Goal: Find specific page/section: Find specific page/section

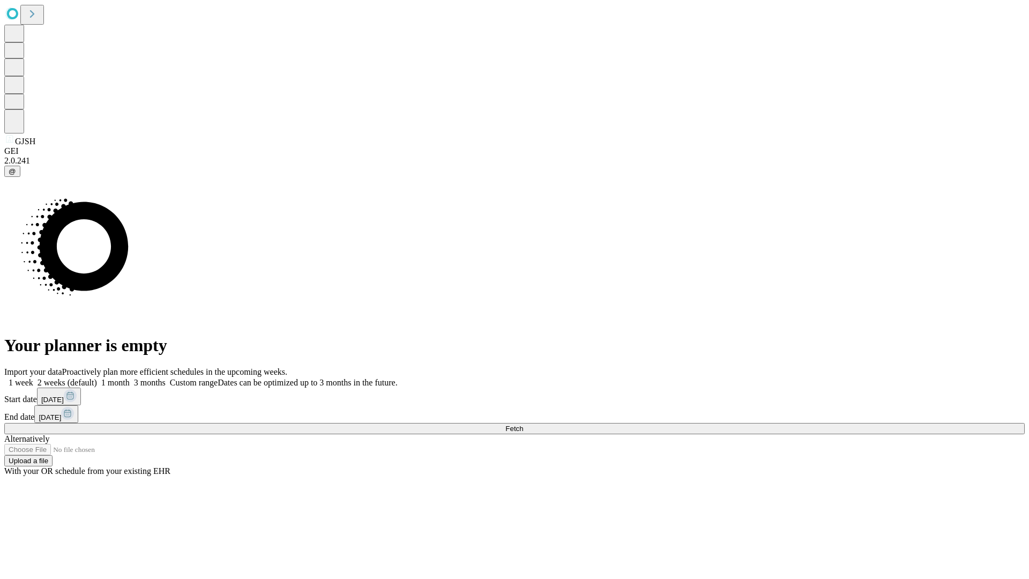
click at [523, 425] on span "Fetch" at bounding box center [514, 429] width 18 height 8
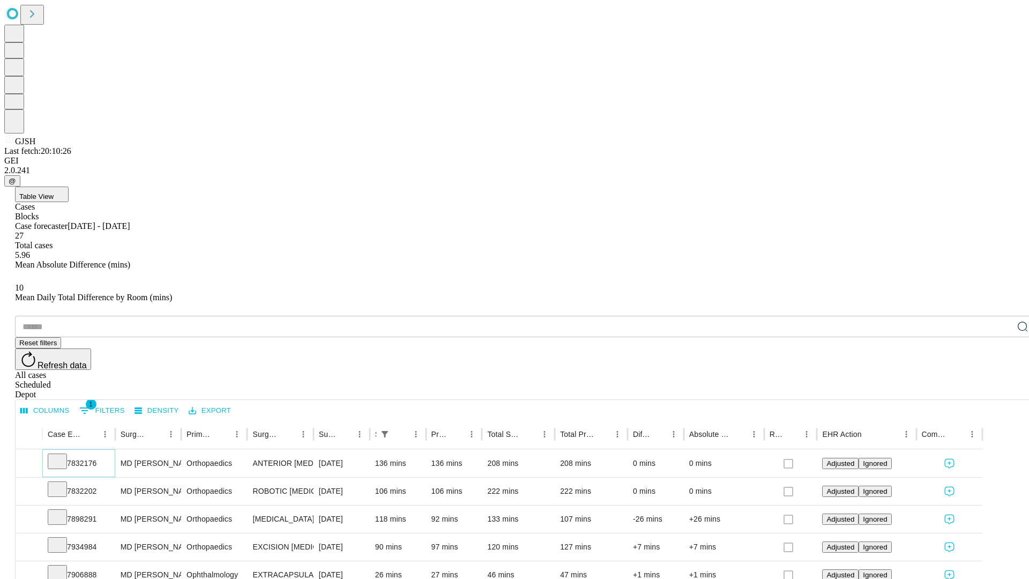
click at [63, 455] on icon at bounding box center [57, 460] width 11 height 11
